Goal: Task Accomplishment & Management: Use online tool/utility

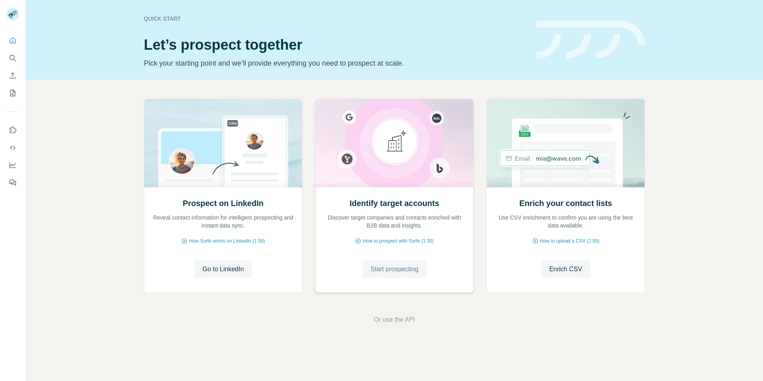
click at [384, 271] on span "Start prospecting" at bounding box center [394, 269] width 48 height 10
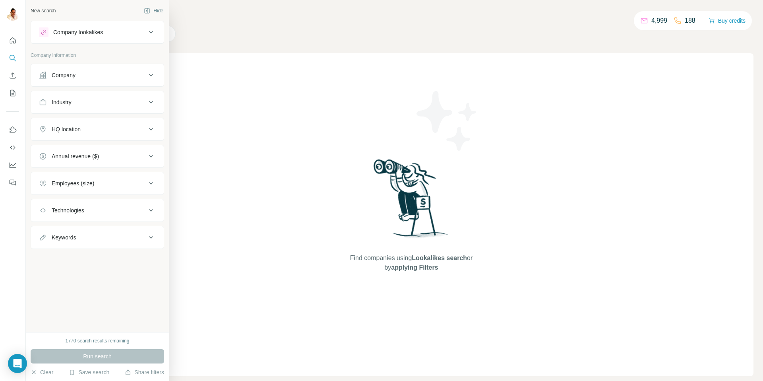
click at [66, 74] on div "Company" at bounding box center [64, 75] width 24 height 8
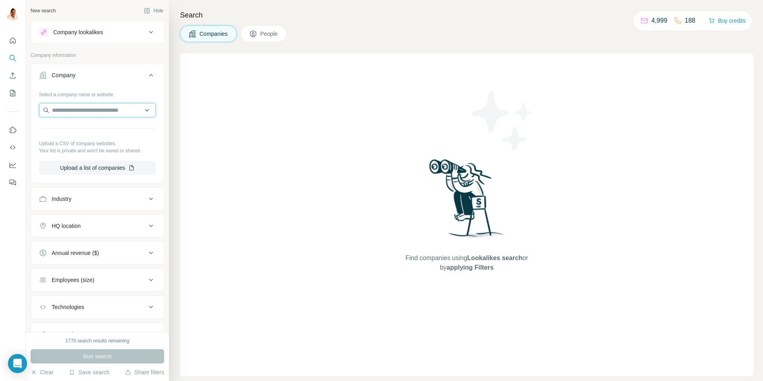
click at [92, 112] on input "text" at bounding box center [97, 110] width 117 height 14
paste input "**********"
type input "**********"
click at [93, 130] on p "Emig-ladenbau" at bounding box center [81, 128] width 38 height 8
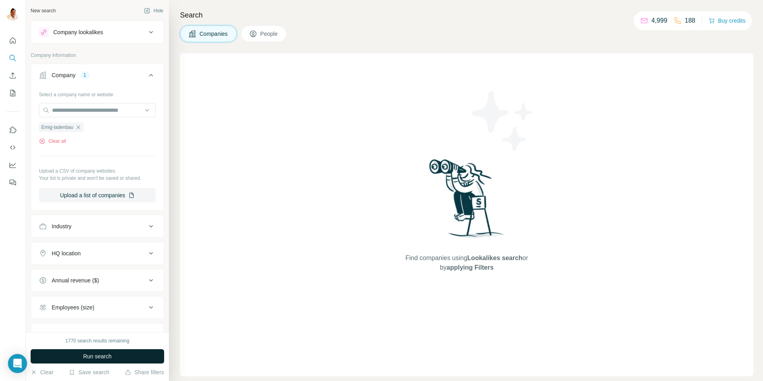
click at [97, 357] on span "Run search" at bounding box center [97, 356] width 29 height 8
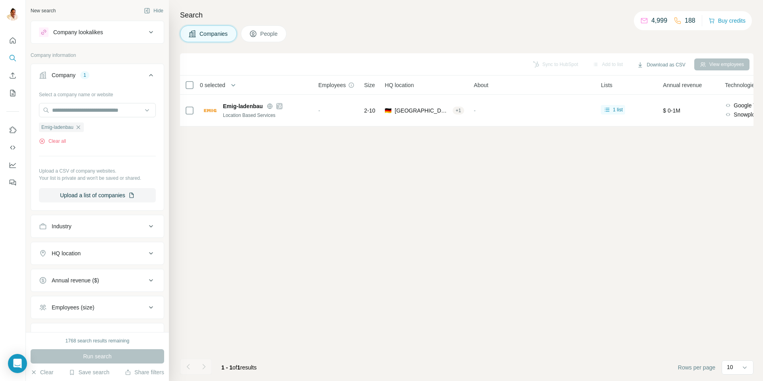
click at [107, 31] on div "Company lookalikes" at bounding box center [92, 32] width 107 height 10
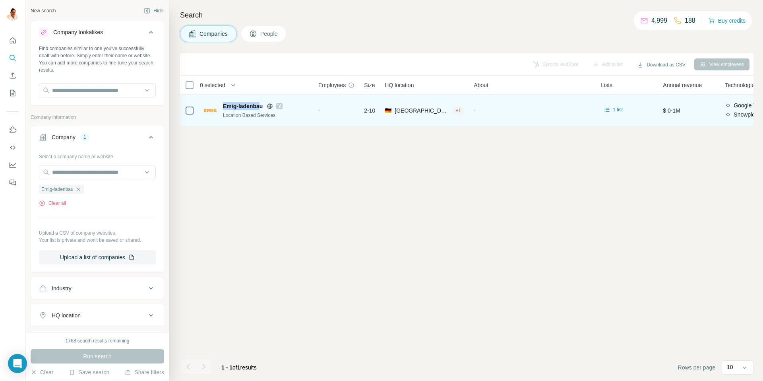
drag, startPoint x: 221, startPoint y: 105, endPoint x: 261, endPoint y: 109, distance: 40.7
click at [261, 109] on div "Emig-ladenbau Location Based Services" at bounding box center [256, 110] width 105 height 17
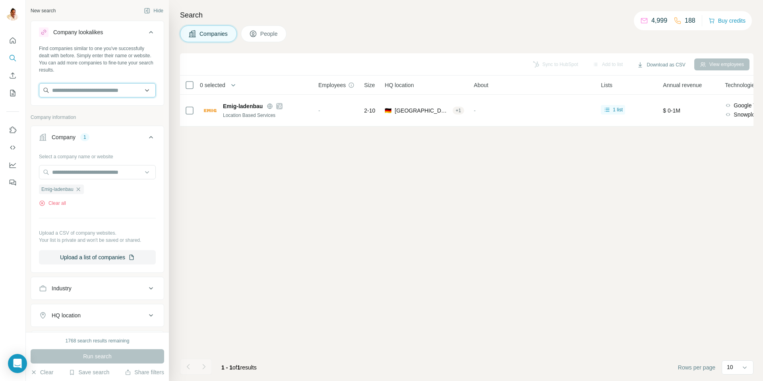
click at [79, 91] on input "text" at bounding box center [97, 90] width 117 height 14
type input "**********"
click at [95, 110] on p "Emig-ladenbau" at bounding box center [81, 108] width 38 height 8
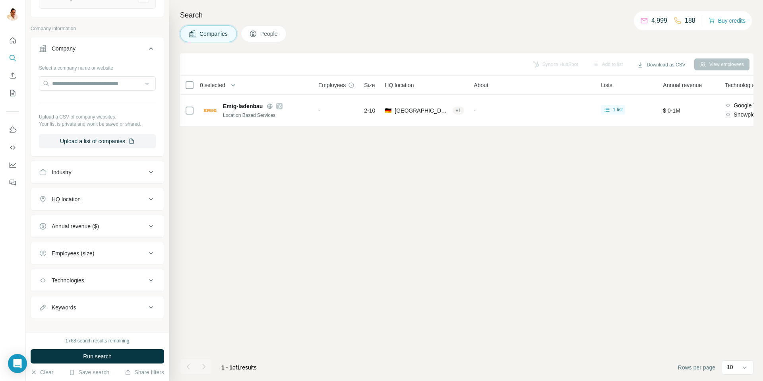
scroll to position [129, 0]
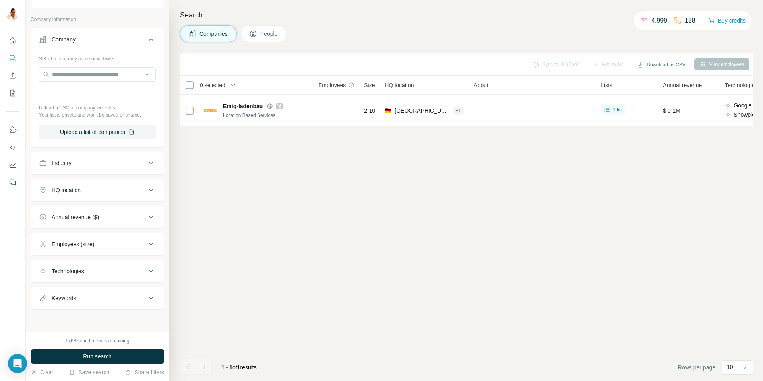
click at [63, 246] on div "Employees (size)" at bounding box center [73, 244] width 43 height 8
click at [45, 305] on icon at bounding box center [44, 307] width 10 height 10
click at [44, 318] on icon at bounding box center [44, 321] width 10 height 10
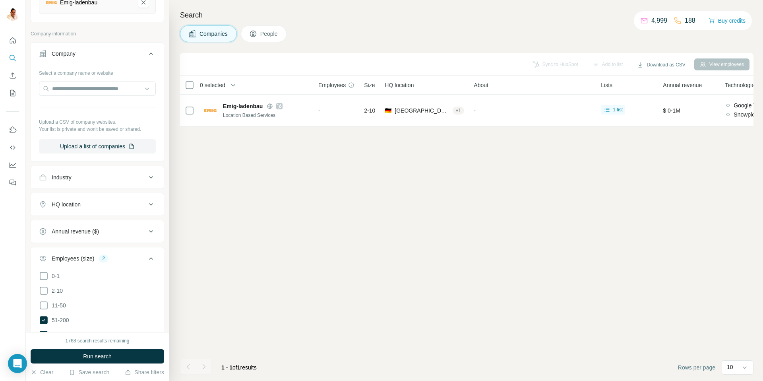
scroll to position [113, 0]
click at [68, 207] on div "HQ location" at bounding box center [66, 206] width 29 height 8
click at [57, 223] on input "text" at bounding box center [97, 226] width 117 height 14
click at [88, 225] on input "**********" at bounding box center [97, 226] width 117 height 14
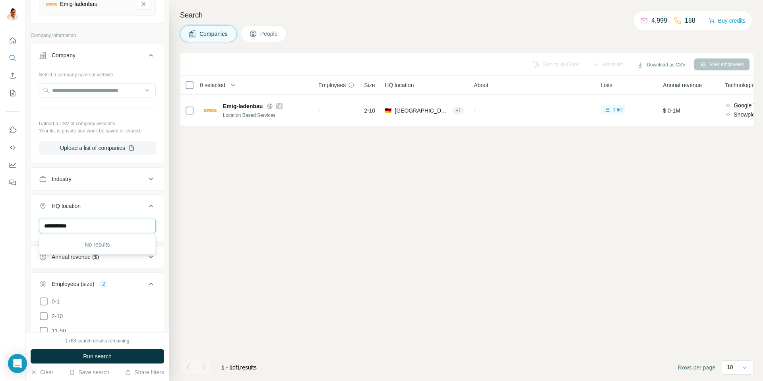
click at [88, 225] on input "**********" at bounding box center [97, 226] width 117 height 14
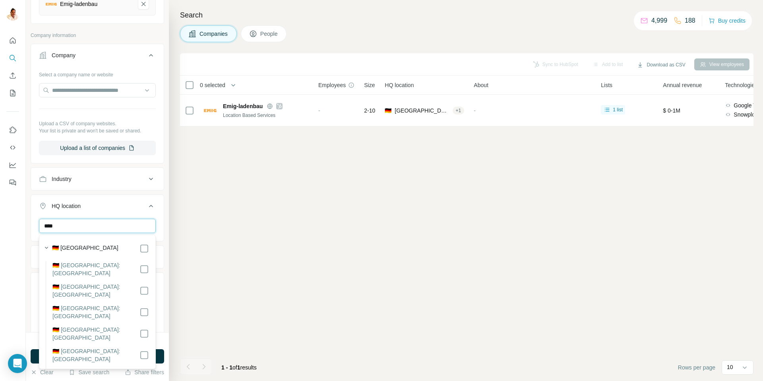
type input "****"
click at [231, 310] on div "Sync to HubSpot Add to list Download as CSV View employees 0 selected Companies…" at bounding box center [466, 216] width 573 height 327
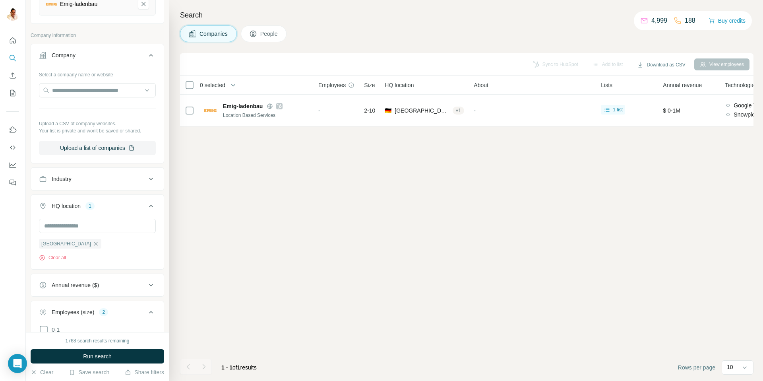
click at [89, 353] on span "Run search" at bounding box center [97, 356] width 29 height 8
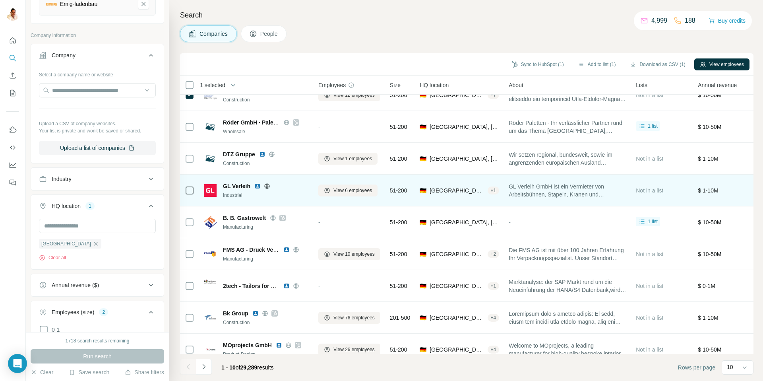
scroll to position [59, 0]
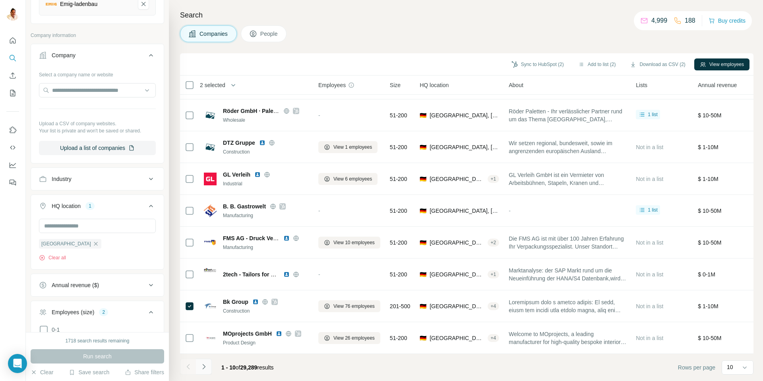
click at [208, 364] on button "Navigate to next page" at bounding box center [204, 366] width 16 height 16
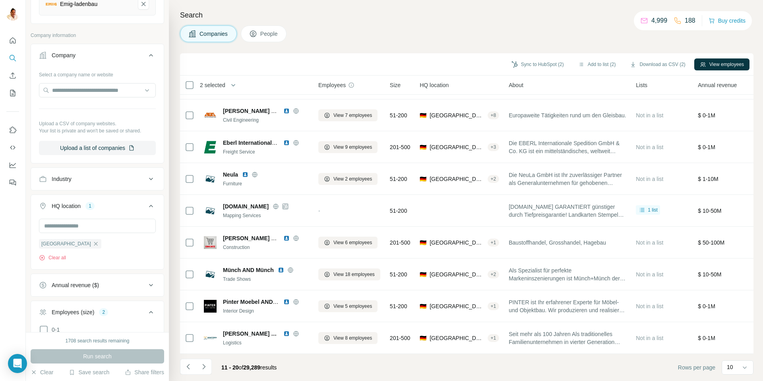
click at [207, 368] on icon "Navigate to next page" at bounding box center [204, 366] width 8 height 8
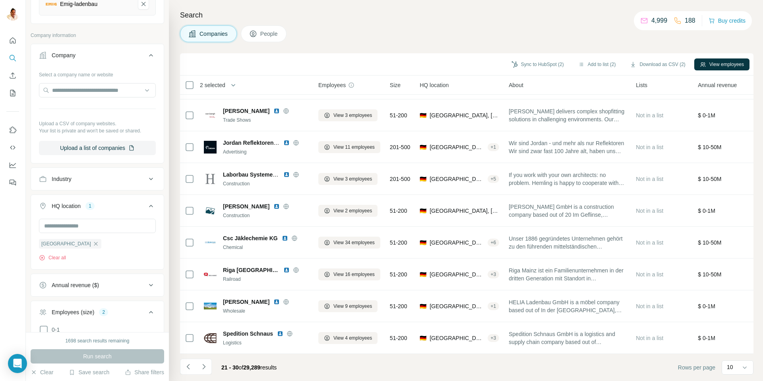
click at [207, 364] on icon "Navigate to next page" at bounding box center [204, 366] width 8 height 8
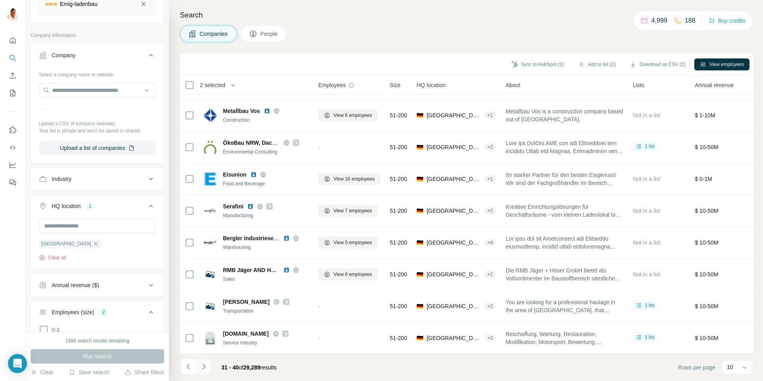
click at [204, 366] on icon "Navigate to next page" at bounding box center [203, 366] width 3 height 5
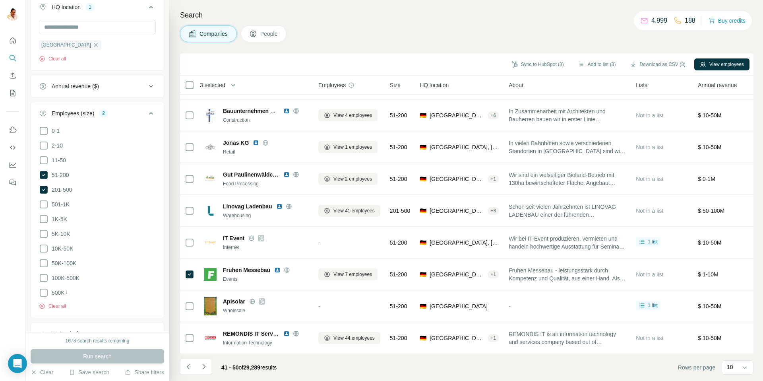
scroll to position [371, 0]
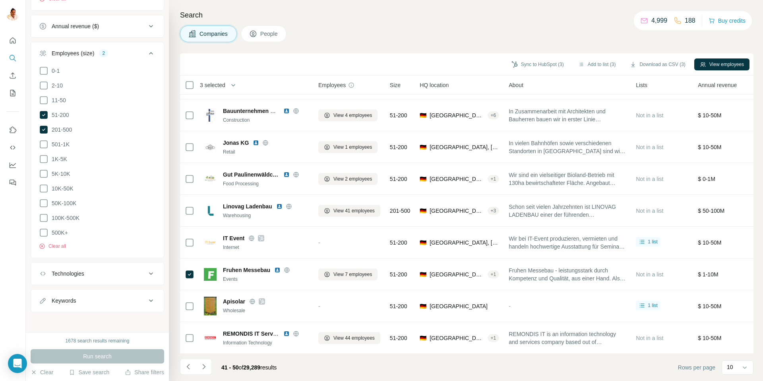
click at [56, 297] on div "Keywords" at bounding box center [64, 300] width 24 height 8
click at [63, 316] on input "text" at bounding box center [89, 320] width 101 height 14
type input "********"
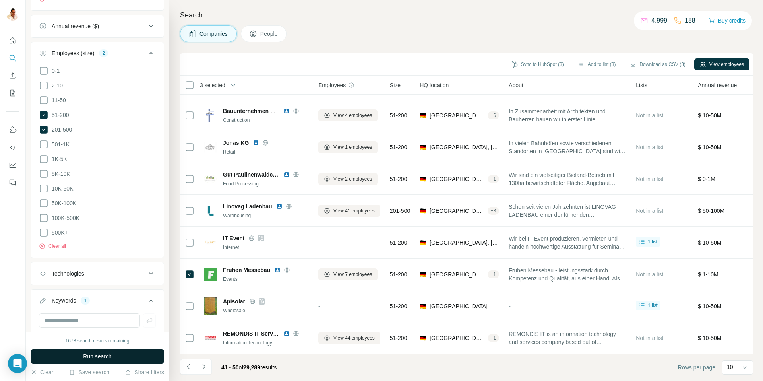
click at [104, 356] on span "Run search" at bounding box center [97, 356] width 29 height 8
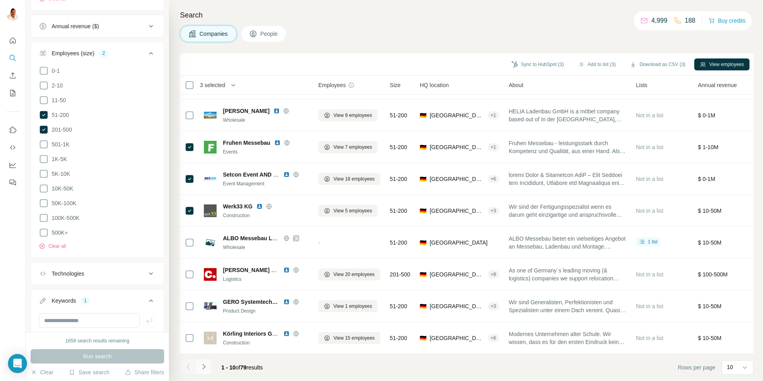
click at [206, 366] on icon "Navigate to next page" at bounding box center [204, 366] width 8 height 8
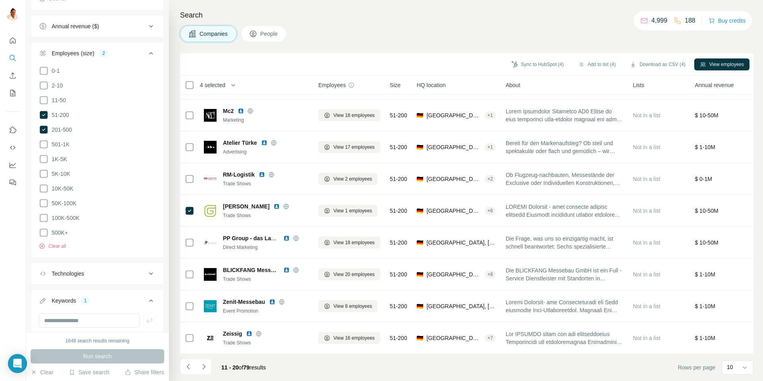
drag, startPoint x: 536, startPoint y: 64, endPoint x: 549, endPoint y: 25, distance: 40.5
click at [547, 22] on div "Search Companies People Sync to HubSpot (4) Add to list (4) Download as CSV (4)…" at bounding box center [466, 190] width 594 height 381
click at [593, 62] on button "Add to list (4)" at bounding box center [597, 64] width 49 height 12
click at [590, 64] on button "Add to list (4)" at bounding box center [597, 64] width 49 height 12
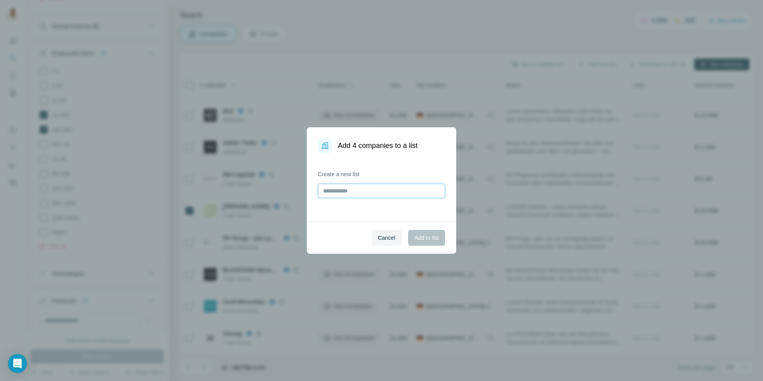
click at [398, 190] on input "text" at bounding box center [381, 191] width 127 height 14
type input "*********"
click at [420, 235] on span "Add to list" at bounding box center [426, 238] width 24 height 8
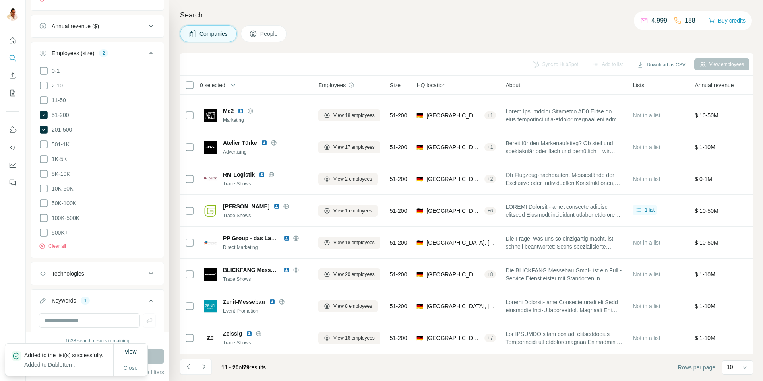
click at [130, 348] on span "View" at bounding box center [130, 351] width 12 height 6
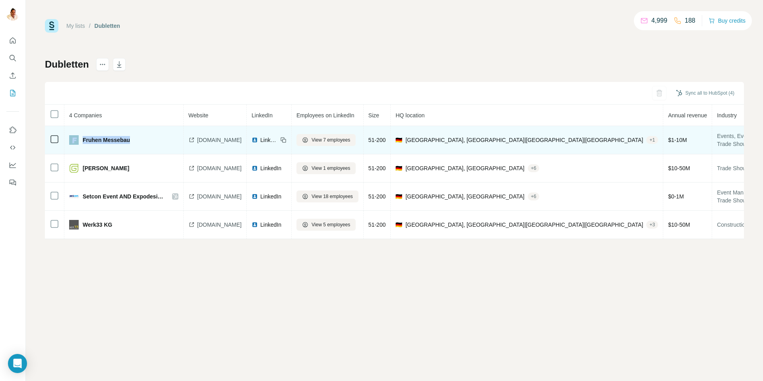
drag, startPoint x: 134, startPoint y: 140, endPoint x: 75, endPoint y: 140, distance: 58.4
click at [75, 140] on div "Fruhen Messebau" at bounding box center [116, 140] width 95 height 10
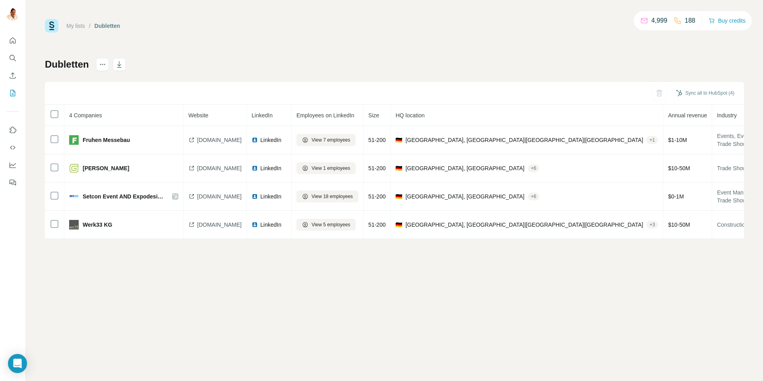
click at [160, 288] on div "My lists / Dubletten 4,999 188 Buy credits Dubletten Sync all to HubSpot (4) 4 …" at bounding box center [394, 190] width 737 height 381
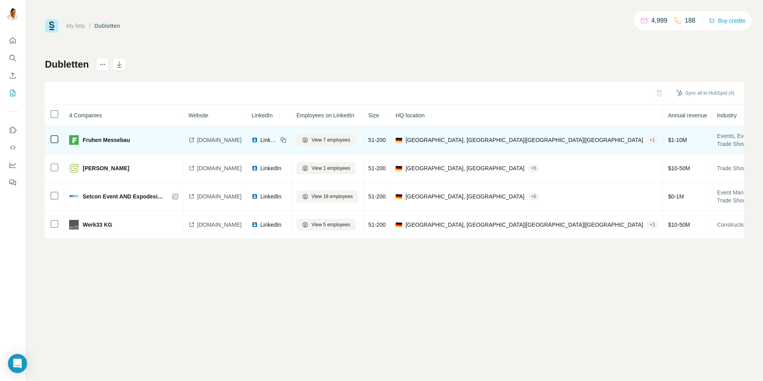
click at [210, 140] on span "[DOMAIN_NAME]" at bounding box center [219, 140] width 44 height 8
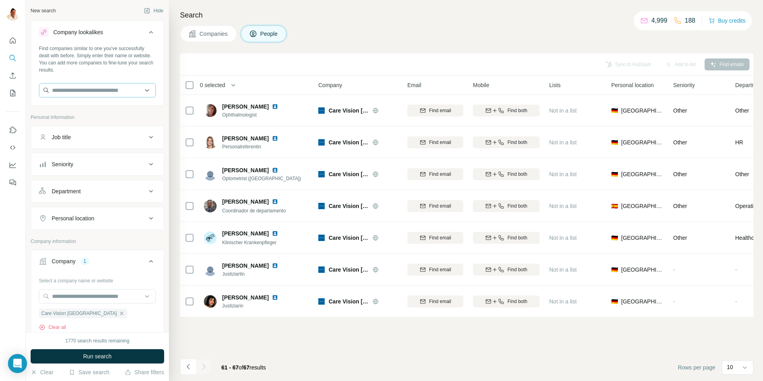
scroll to position [131, 0]
click at [89, 91] on input "text" at bounding box center [97, 90] width 117 height 14
paste input "**********"
type input "**********"
click at [102, 113] on p "hotellerie.de" at bounding box center [100, 115] width 76 height 7
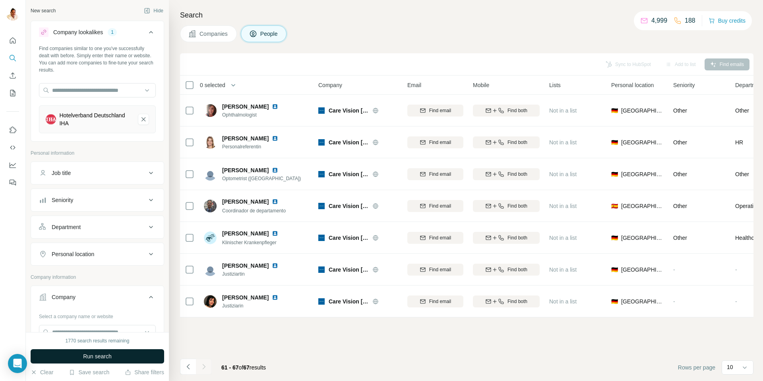
click at [101, 355] on span "Run search" at bounding box center [97, 356] width 29 height 8
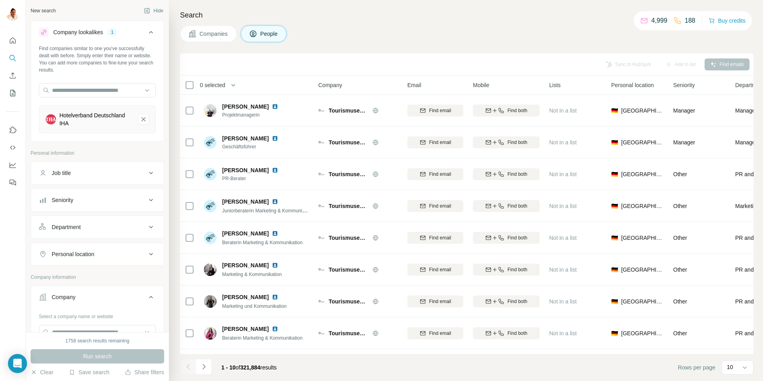
click at [208, 34] on span "Companies" at bounding box center [213, 34] width 29 height 8
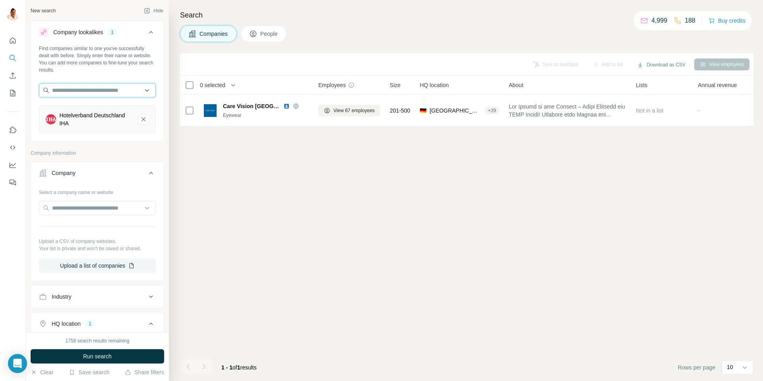
click at [86, 90] on input "text" at bounding box center [97, 90] width 117 height 14
click at [102, 130] on div "Hotelverband Deutschland IHA" at bounding box center [97, 119] width 117 height 28
click at [87, 354] on span "Run search" at bounding box center [97, 356] width 29 height 8
